Goal: Use online tool/utility: Use online tool/utility

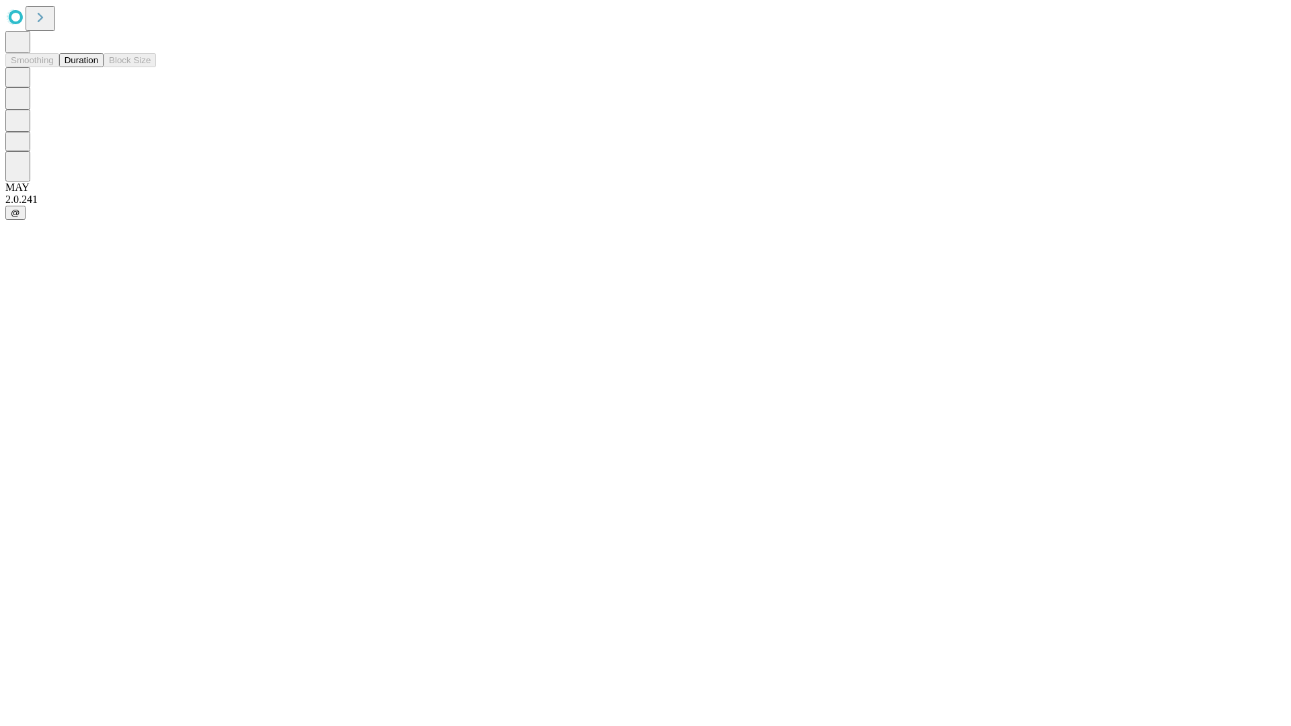
click at [98, 67] on button "Duration" at bounding box center [81, 60] width 44 height 14
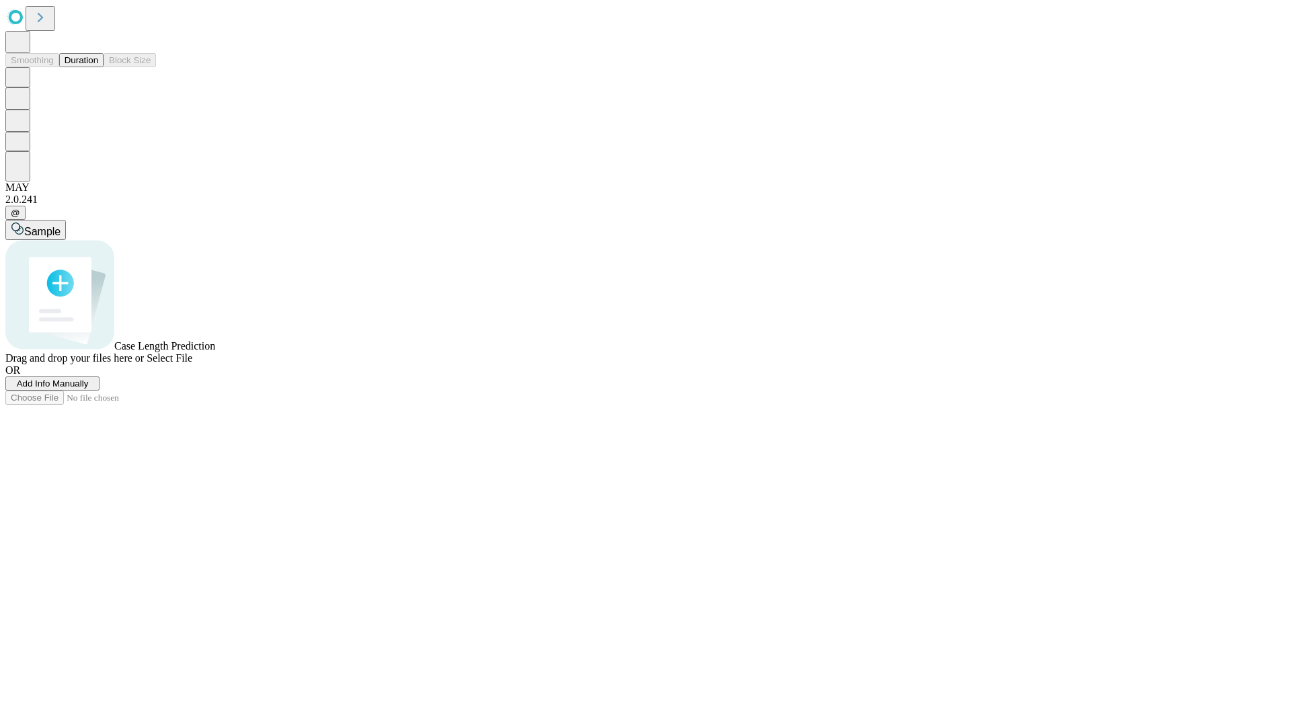
click at [192, 364] on span "Select File" at bounding box center [170, 357] width 46 height 11
